Goal: Task Accomplishment & Management: Use online tool/utility

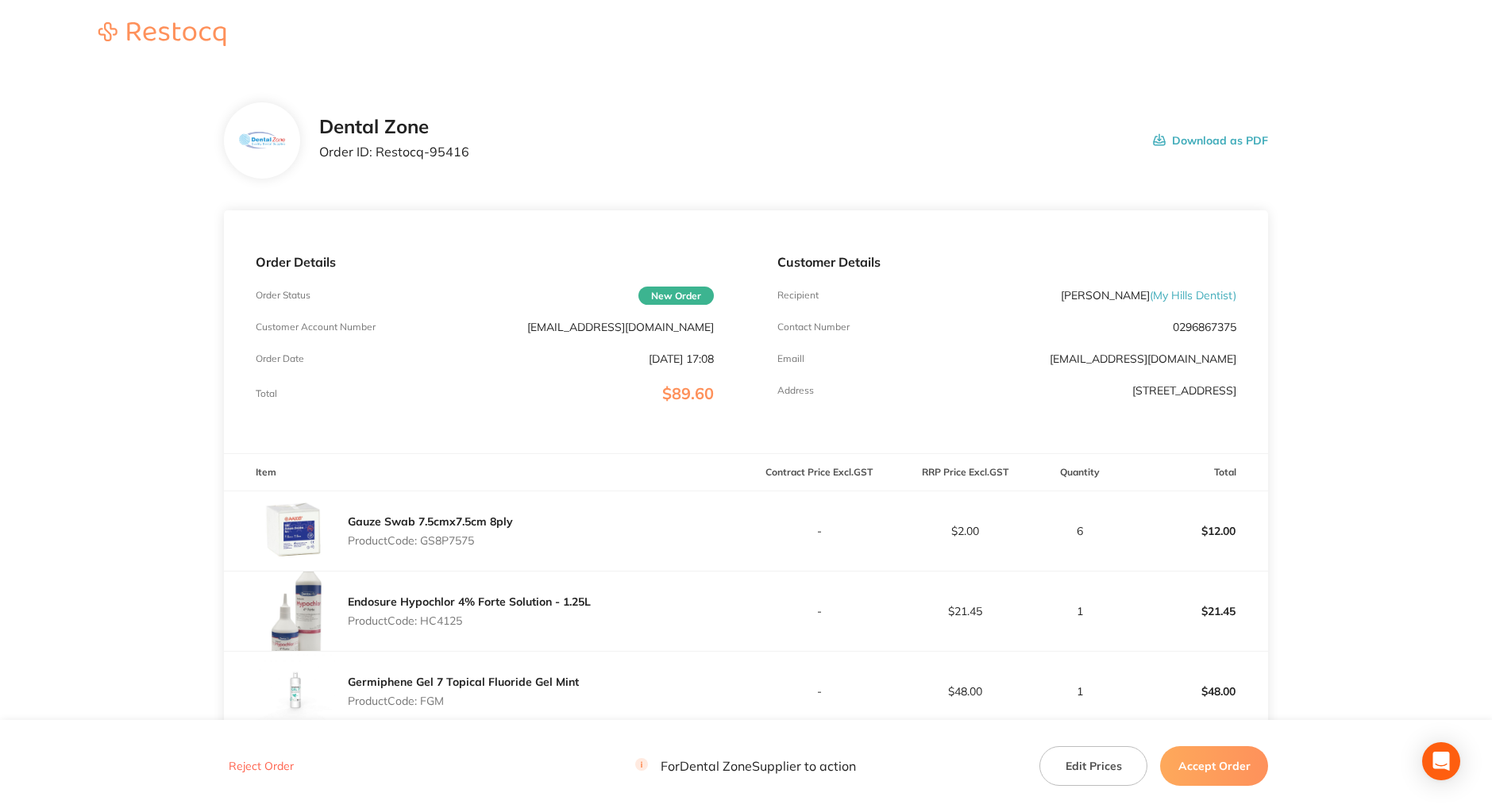
click at [1189, 762] on button "Accept Order" at bounding box center [1214, 765] width 108 height 40
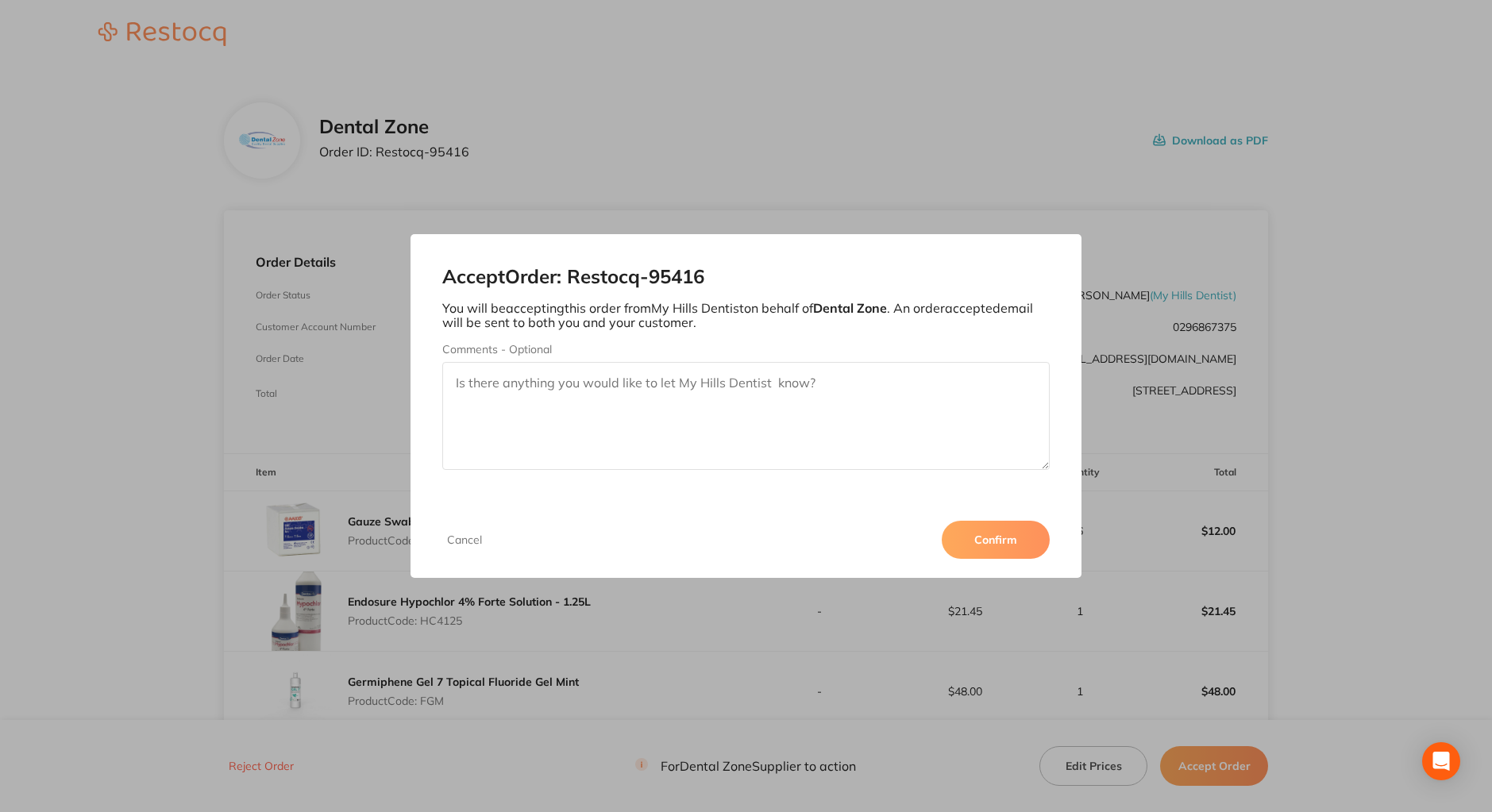
click at [985, 539] on button "Confirm" at bounding box center [995, 539] width 108 height 38
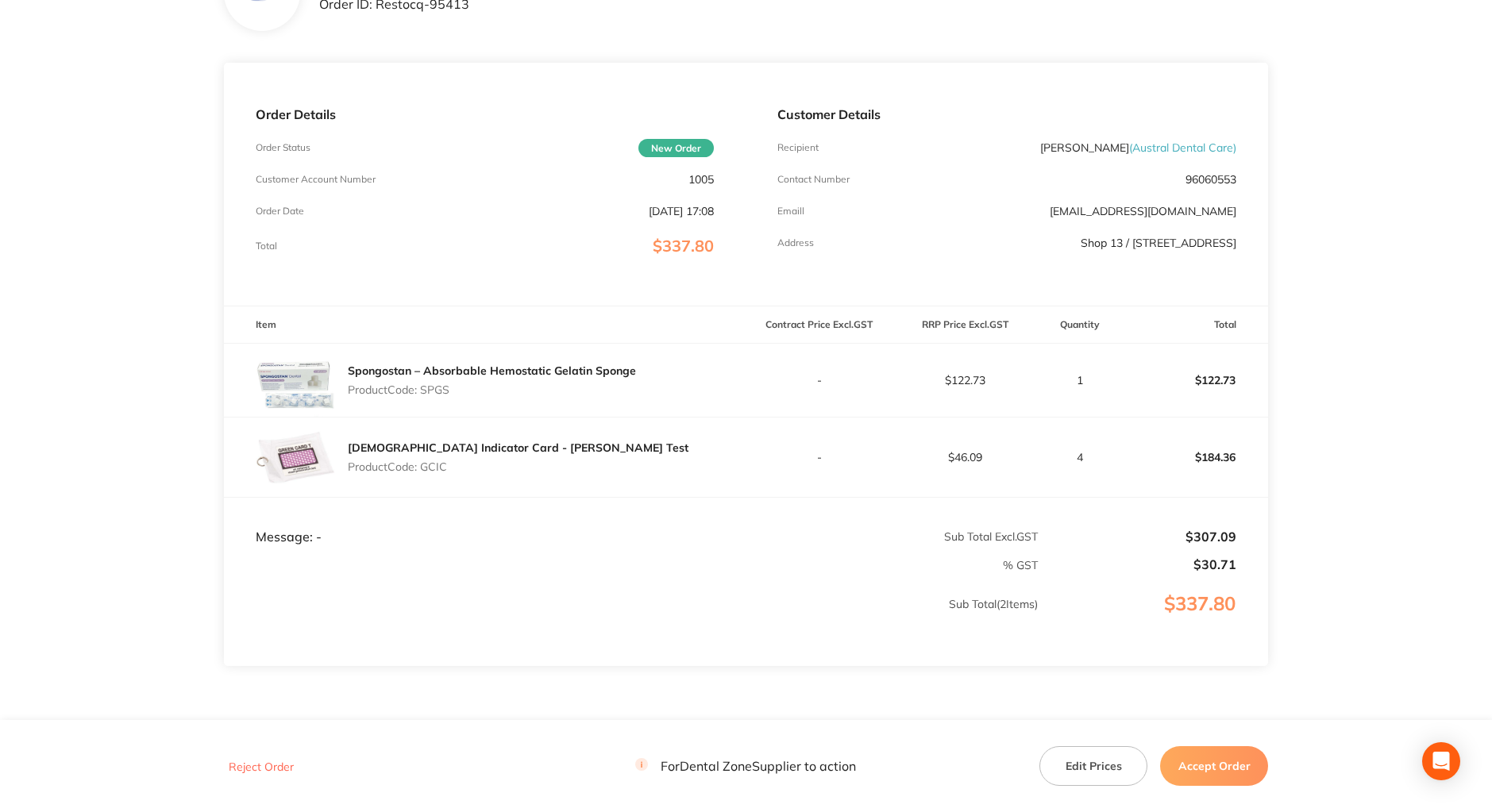
scroll to position [177, 0]
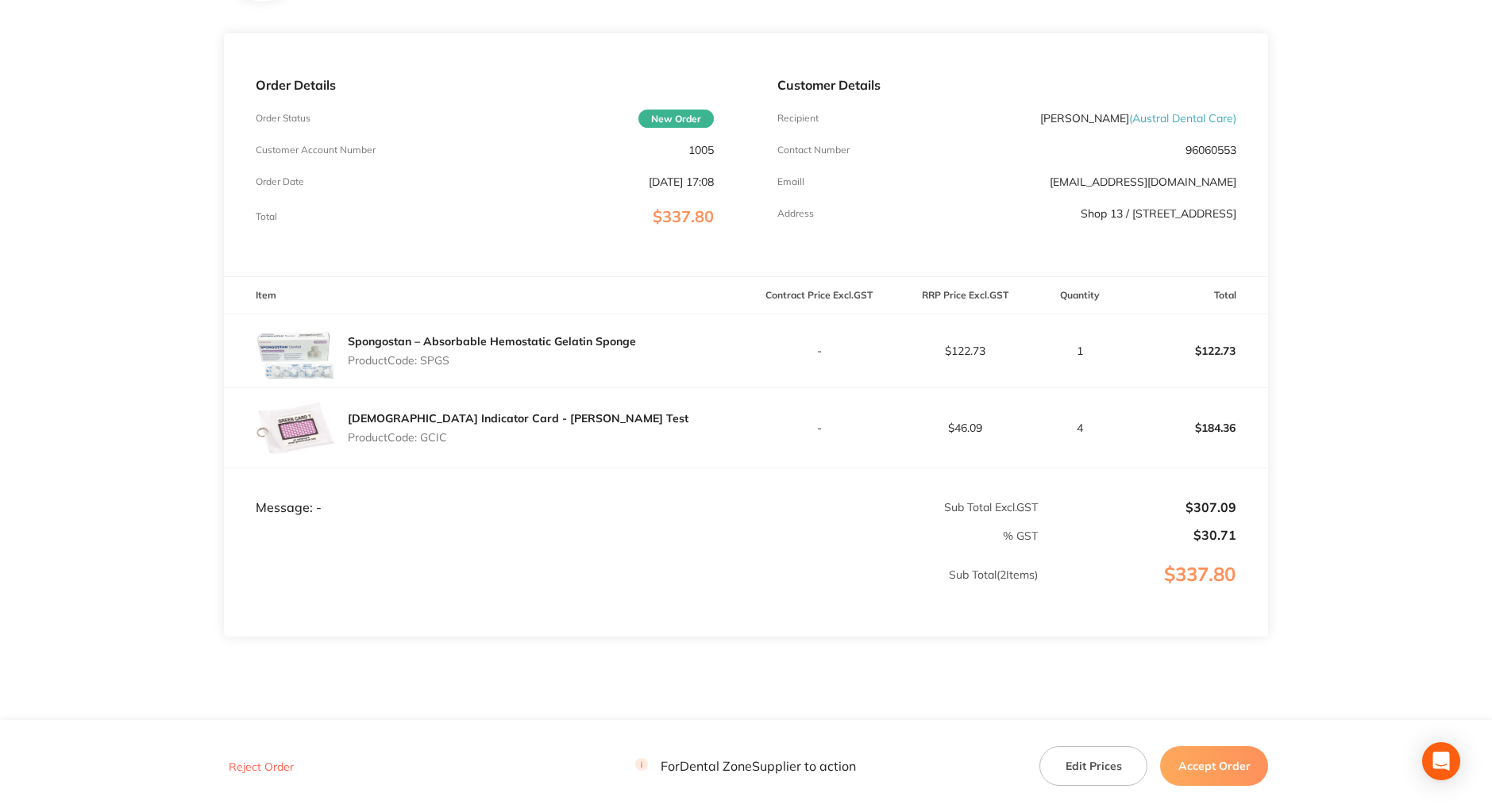
click at [1221, 763] on button "Accept Order" at bounding box center [1214, 765] width 108 height 40
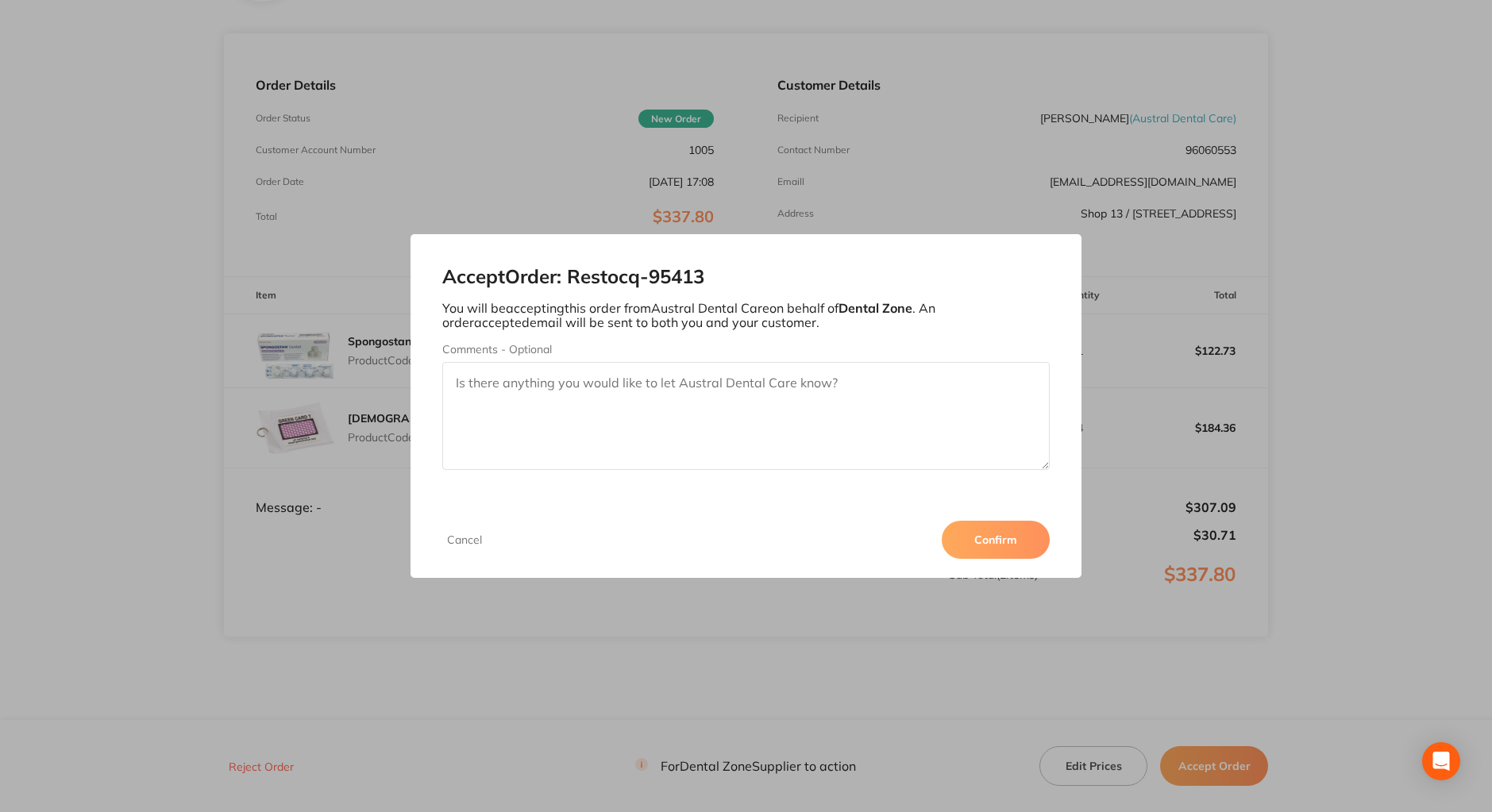
click at [1016, 539] on button "Confirm" at bounding box center [995, 539] width 108 height 38
